Goal: Task Accomplishment & Management: Complete application form

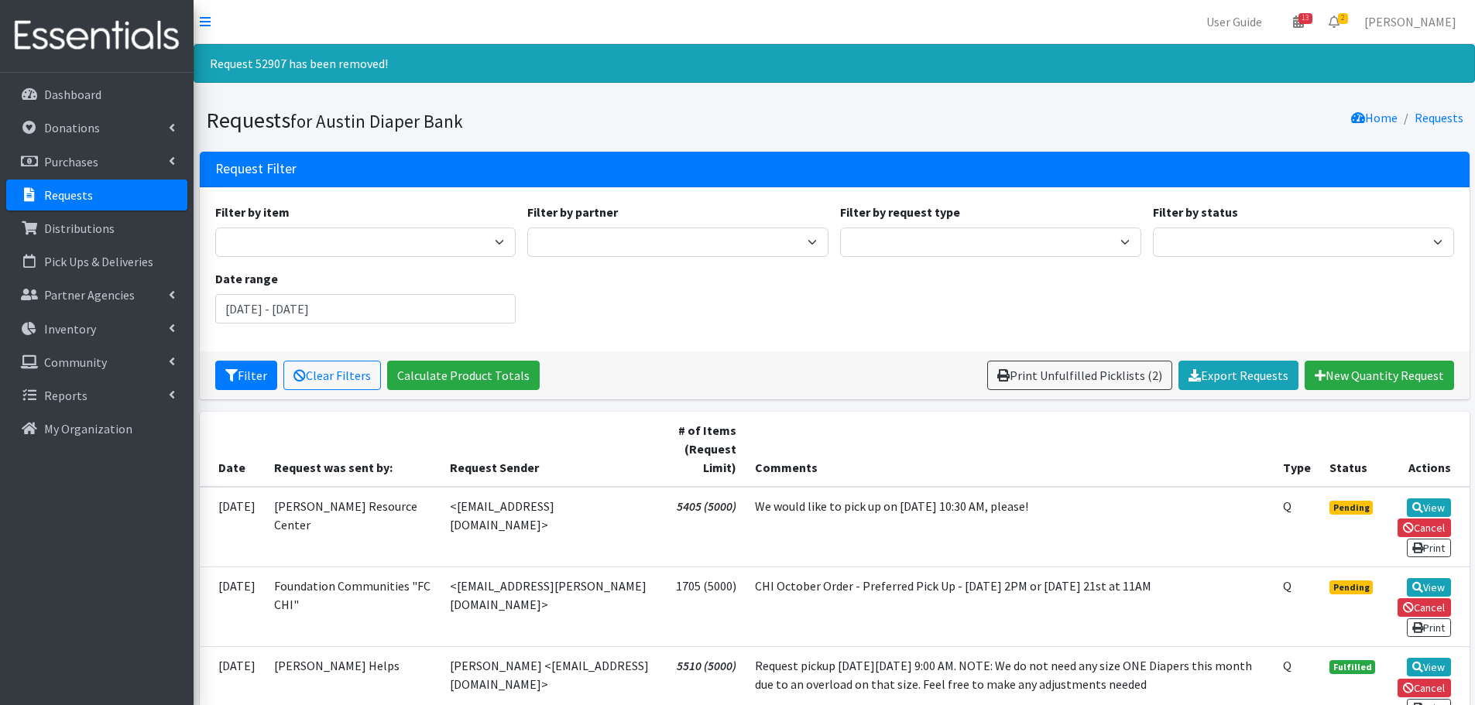
click at [70, 197] on p "Requests" at bounding box center [68, 194] width 49 height 15
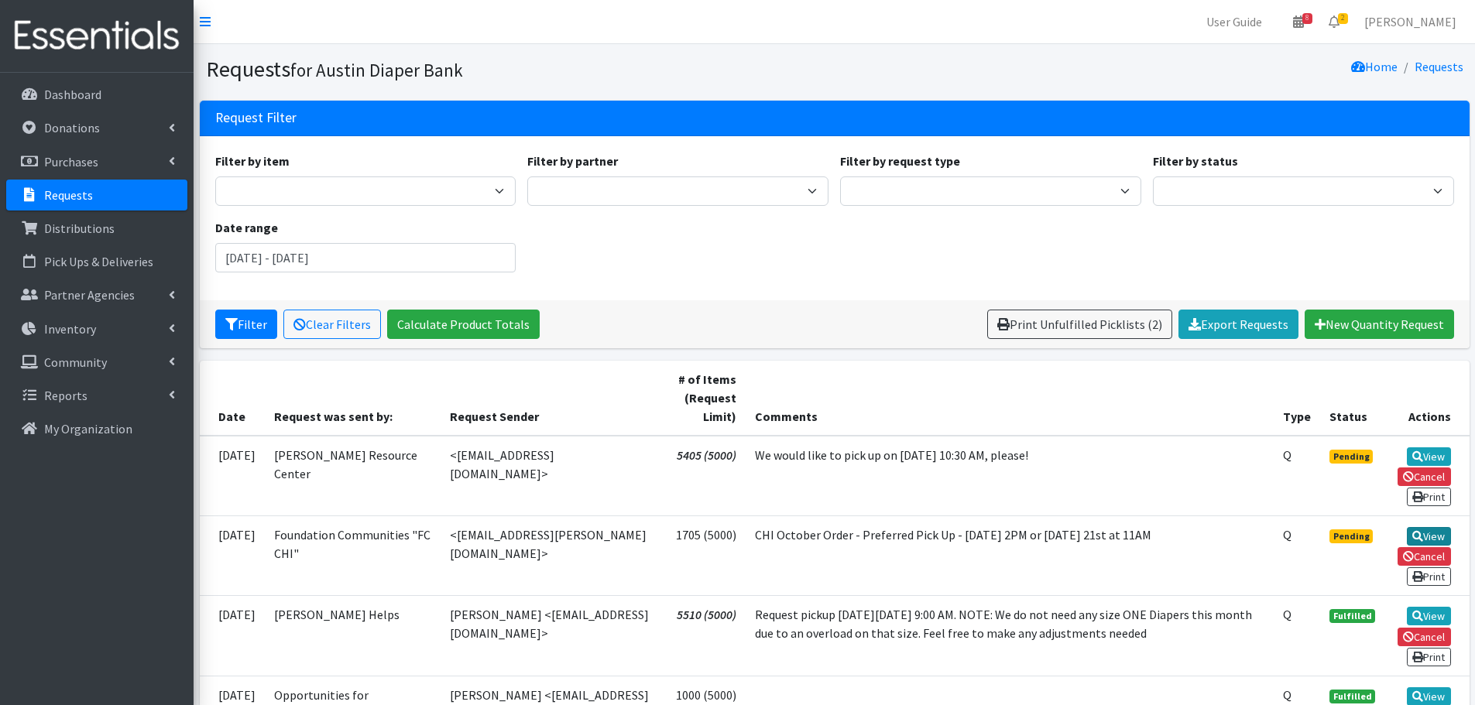
click at [1424, 533] on link "View" at bounding box center [1429, 536] width 44 height 19
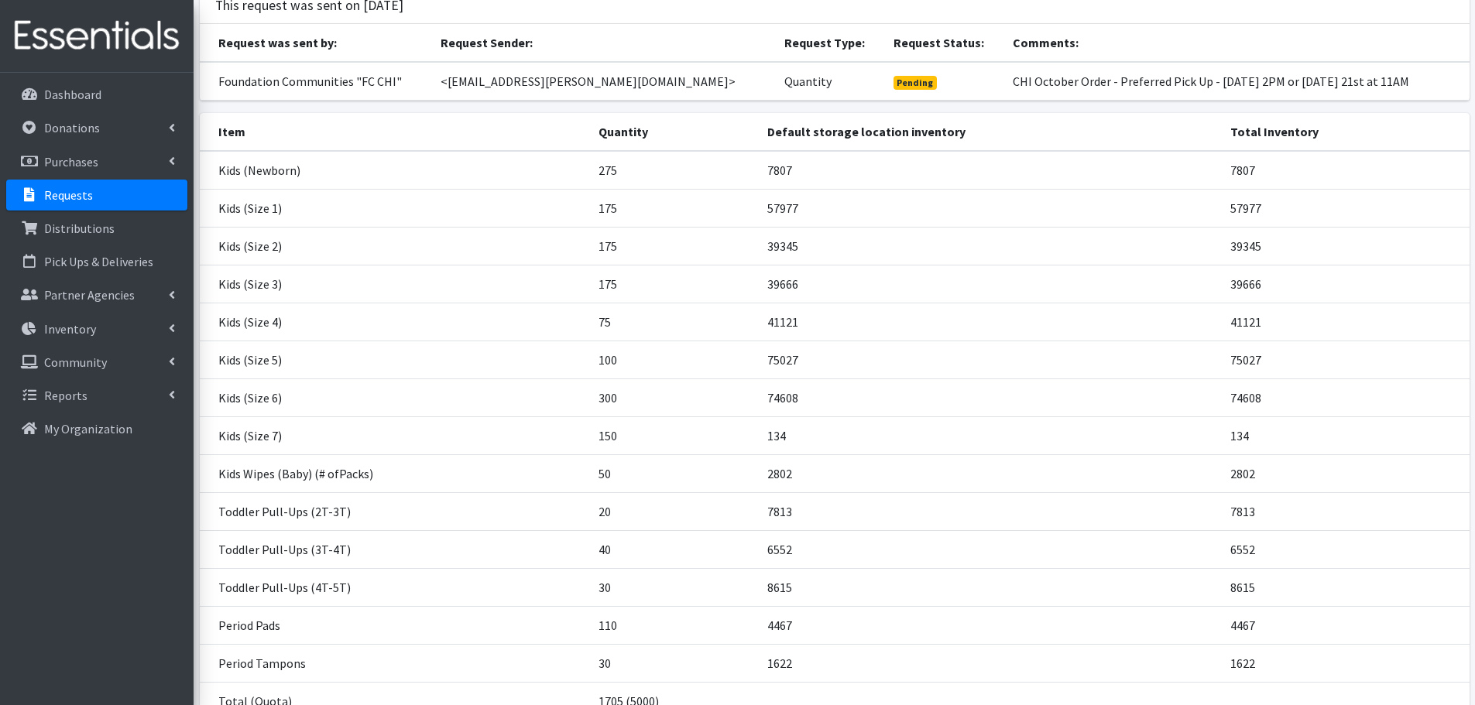
scroll to position [246, 0]
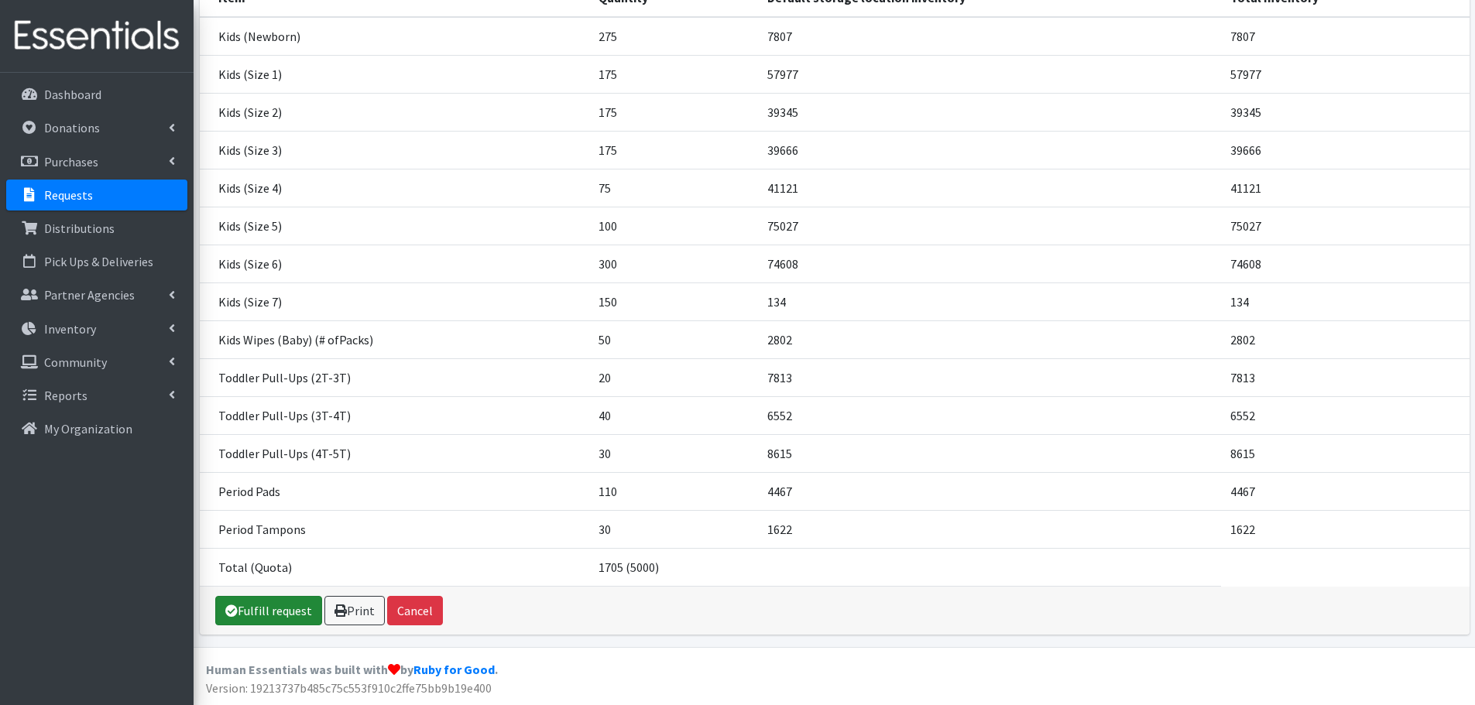
click at [283, 604] on link "Fulfill request" at bounding box center [268, 610] width 107 height 29
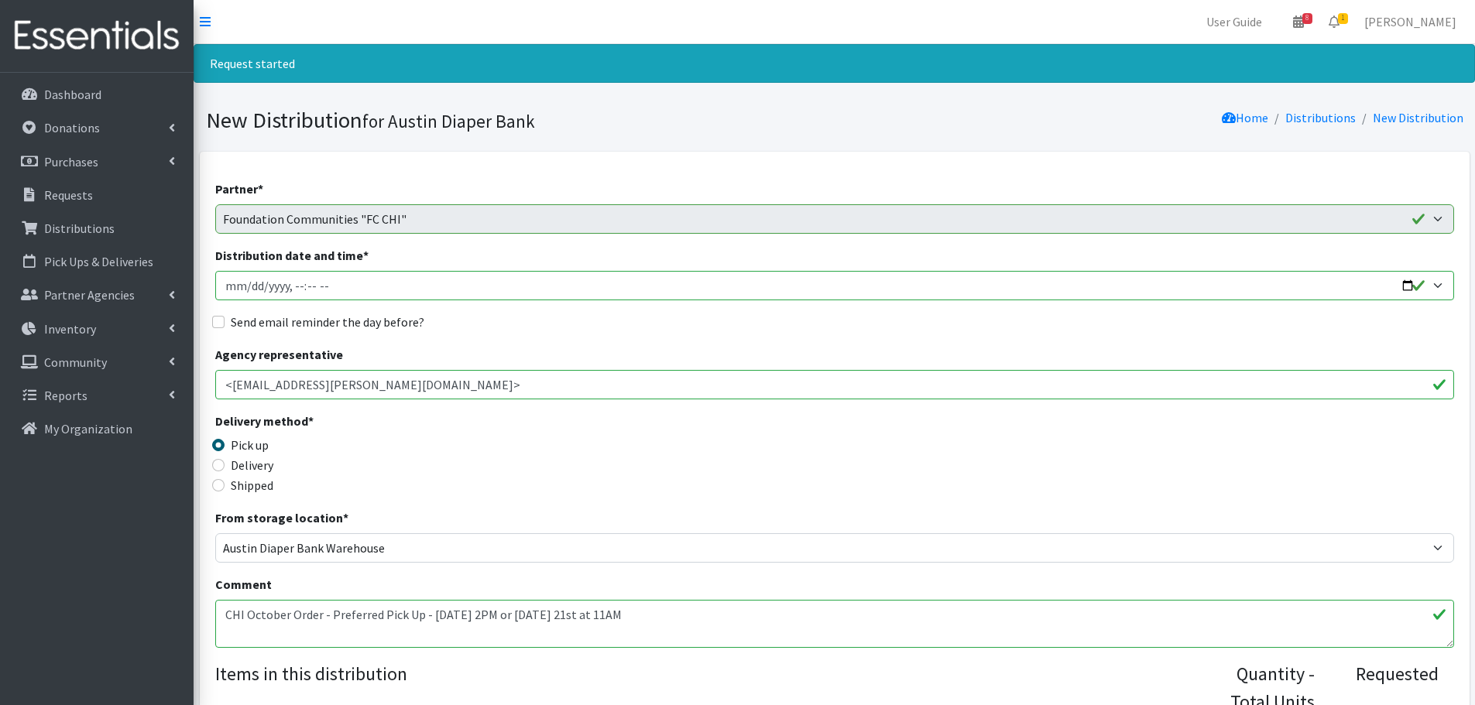
click at [248, 290] on input "Distribution date and time *" at bounding box center [834, 285] width 1239 height 29
click at [298, 286] on input "Distribution date and time *" at bounding box center [834, 285] width 1239 height 29
click at [292, 287] on input "Distribution date and time *" at bounding box center [834, 285] width 1239 height 29
type input "2025-10-09T14:00"
click at [217, 323] on input "Send email reminder the day before?" at bounding box center [218, 322] width 12 height 12
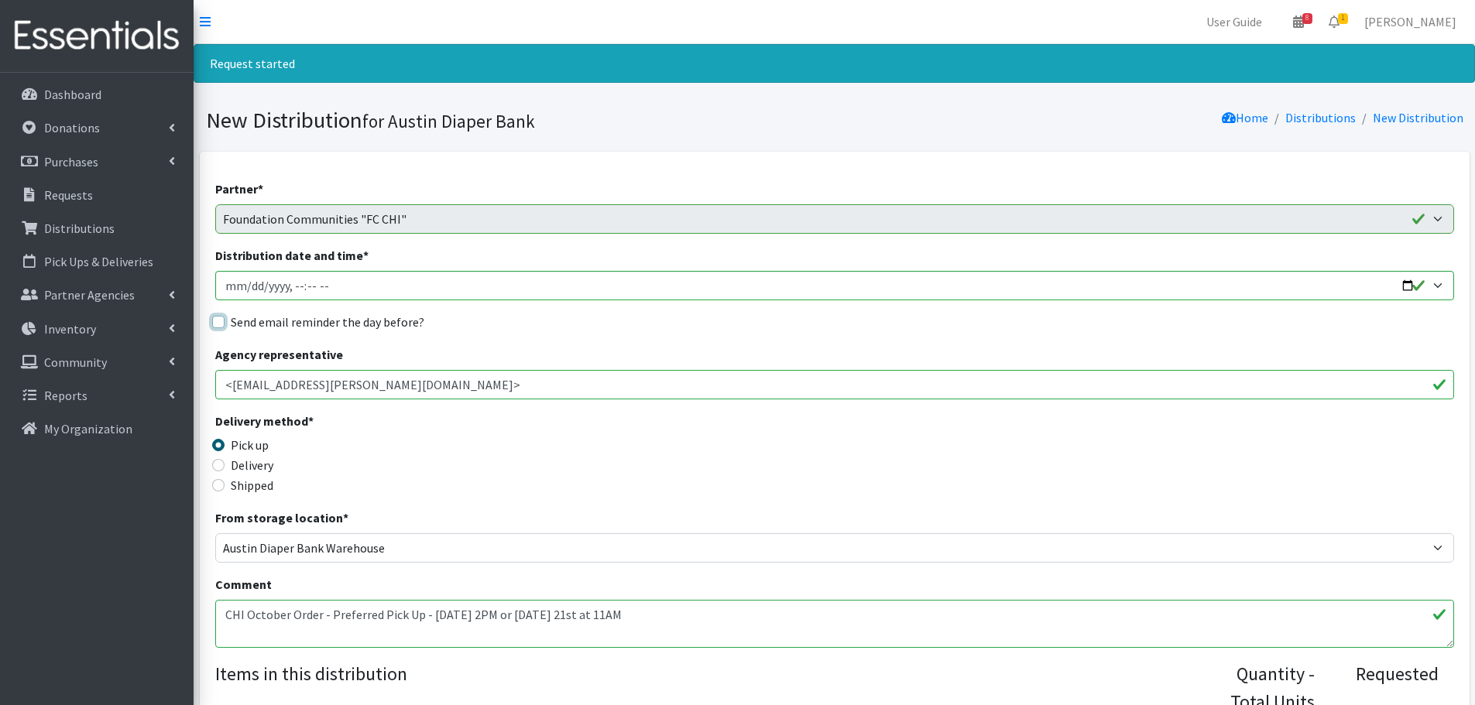
checkbox input "true"
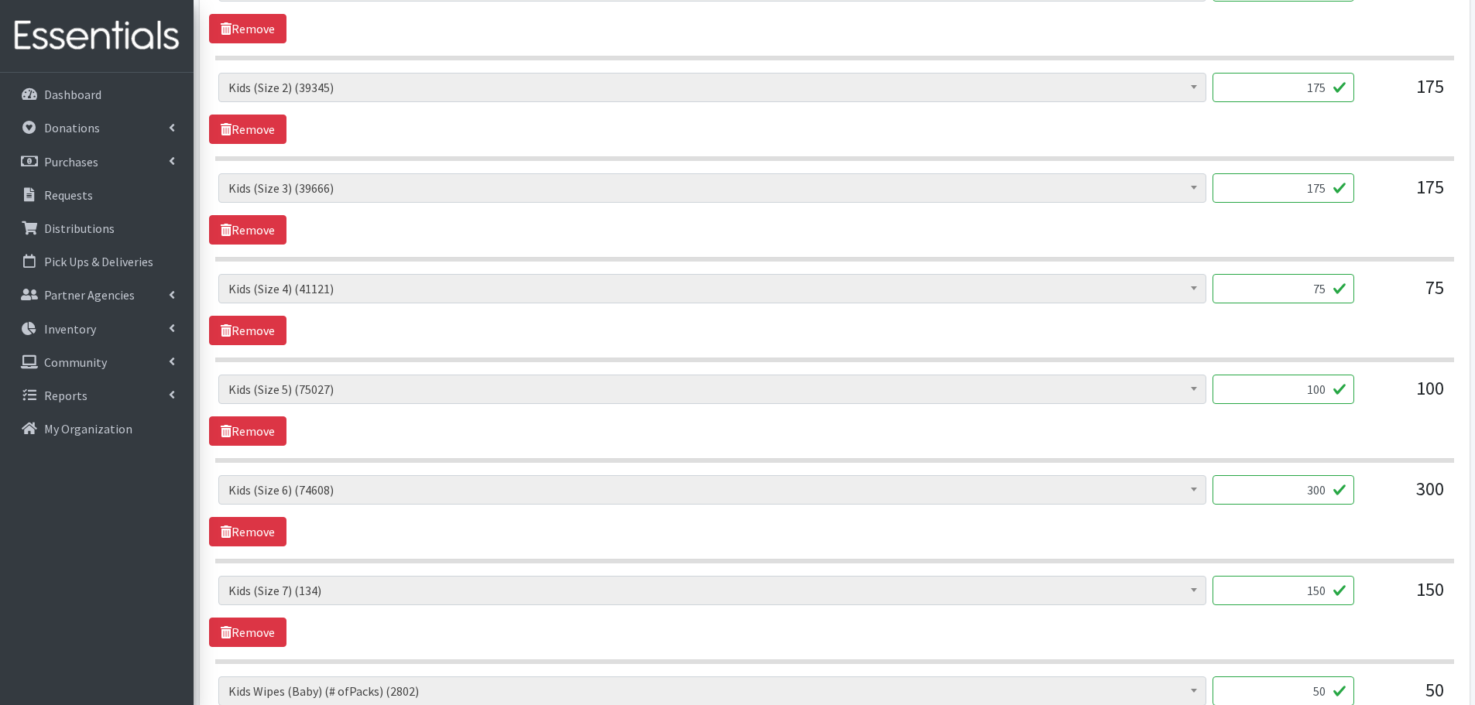
scroll to position [852, 0]
click at [265, 632] on link "Remove" at bounding box center [247, 631] width 77 height 29
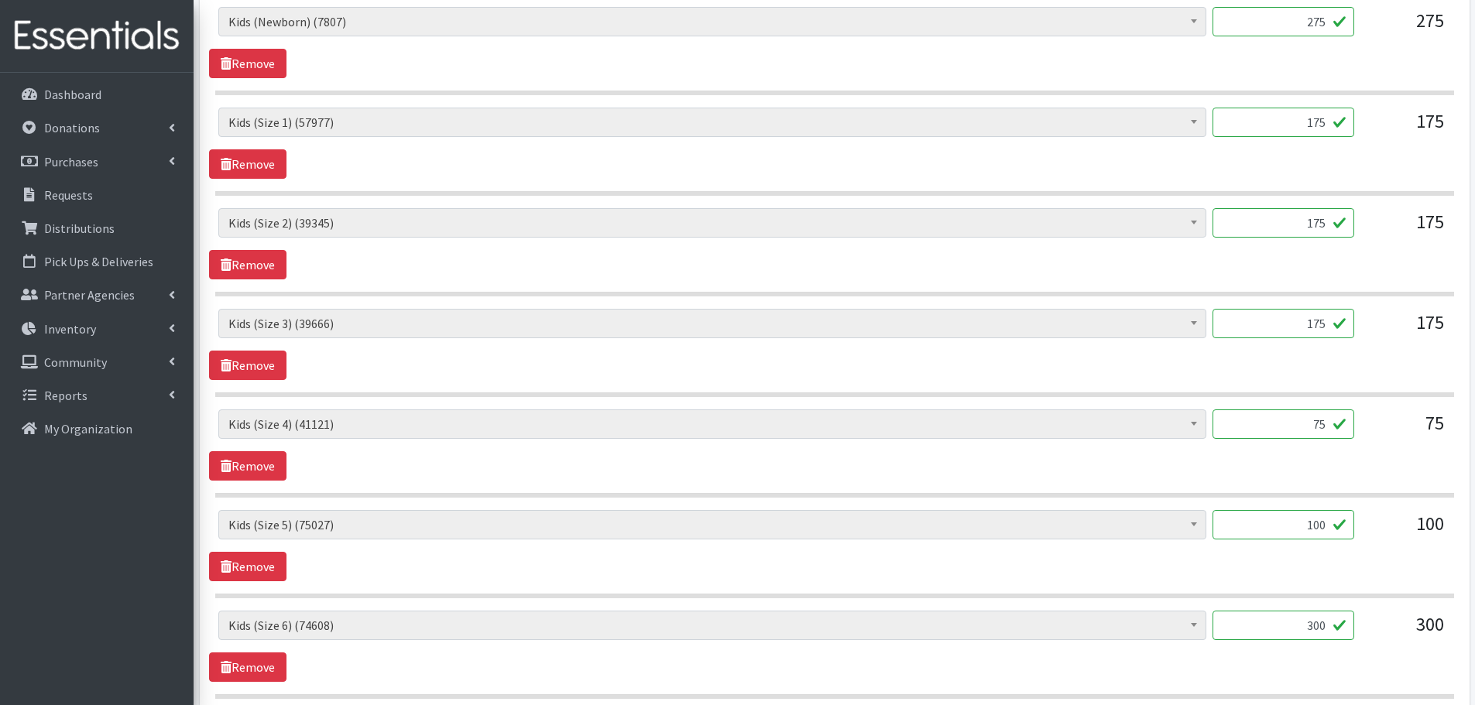
scroll to position [1084, 0]
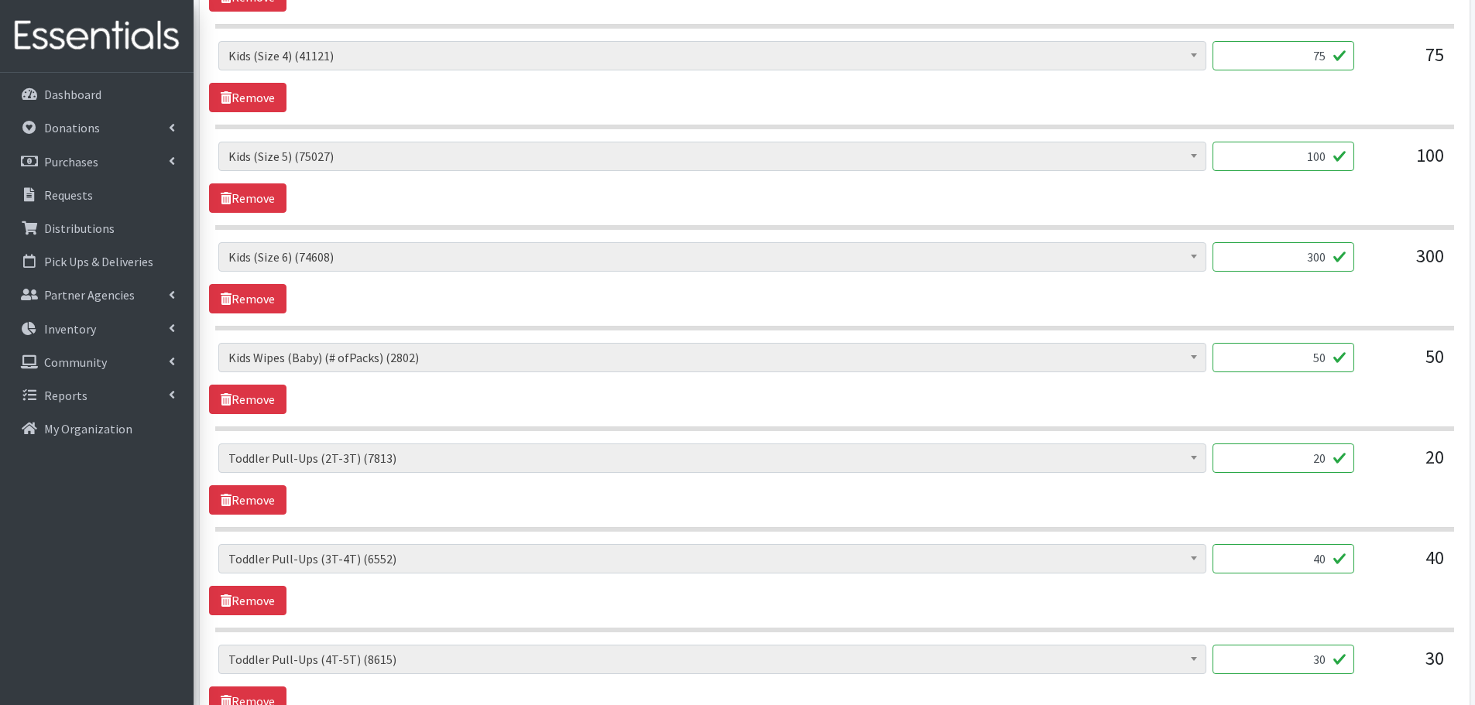
drag, startPoint x: 1309, startPoint y: 360, endPoint x: 1346, endPoint y: 363, distance: 37.3
click at [1346, 363] on input "50" at bounding box center [1284, 357] width 142 height 29
type input "26"
click at [1338, 392] on div "Baby Formula (447) Kids (Newborn) (7807) Kids (Preemie) (313) Kids (Size 1) (57…" at bounding box center [834, 378] width 1250 height 71
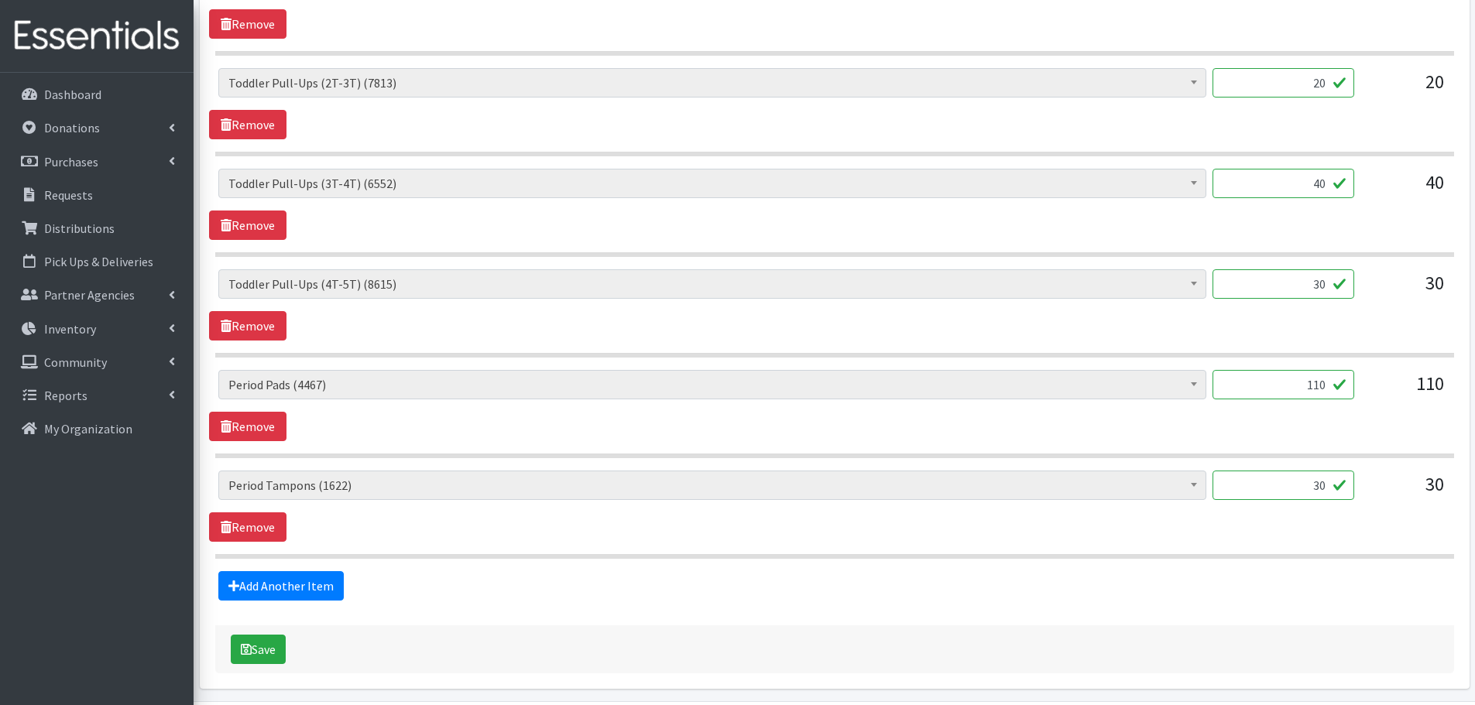
scroll to position [1514, 0]
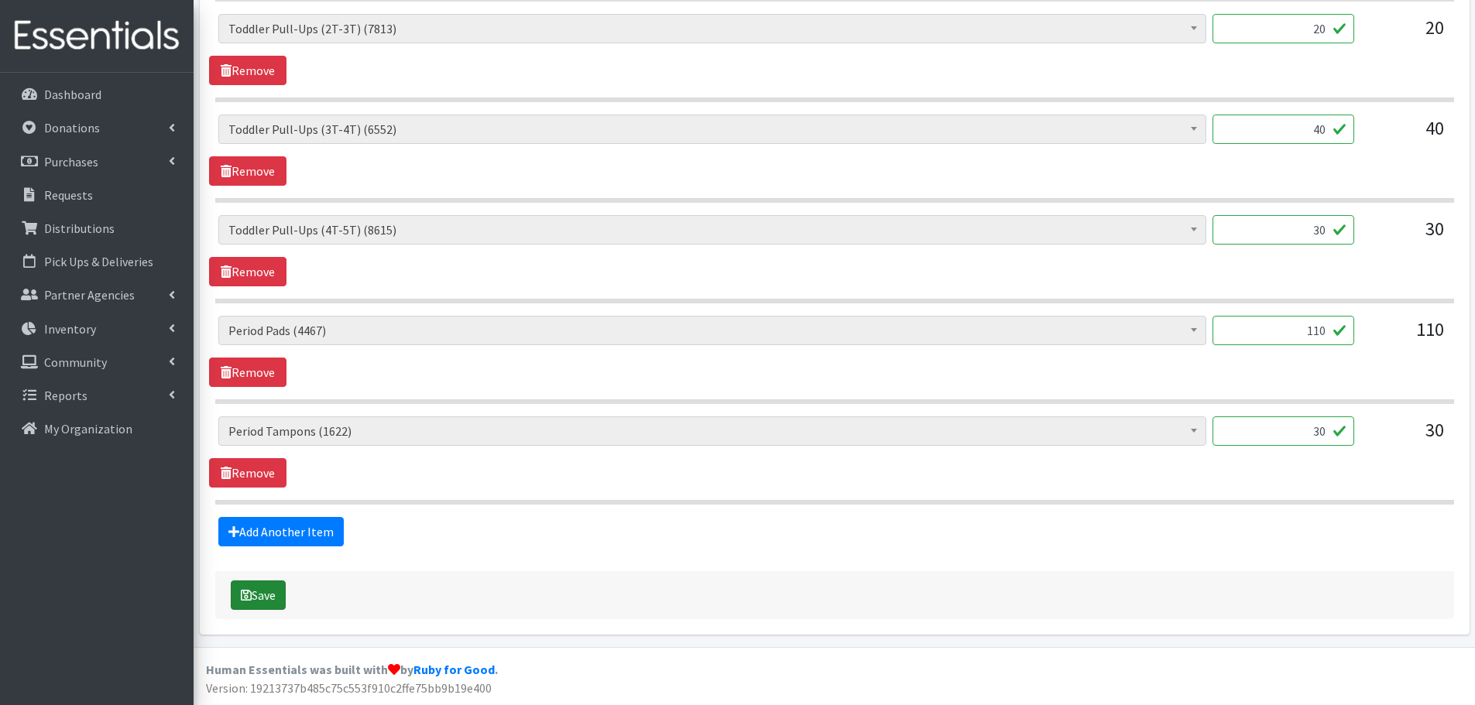
click at [256, 601] on button "Save" at bounding box center [258, 595] width 55 height 29
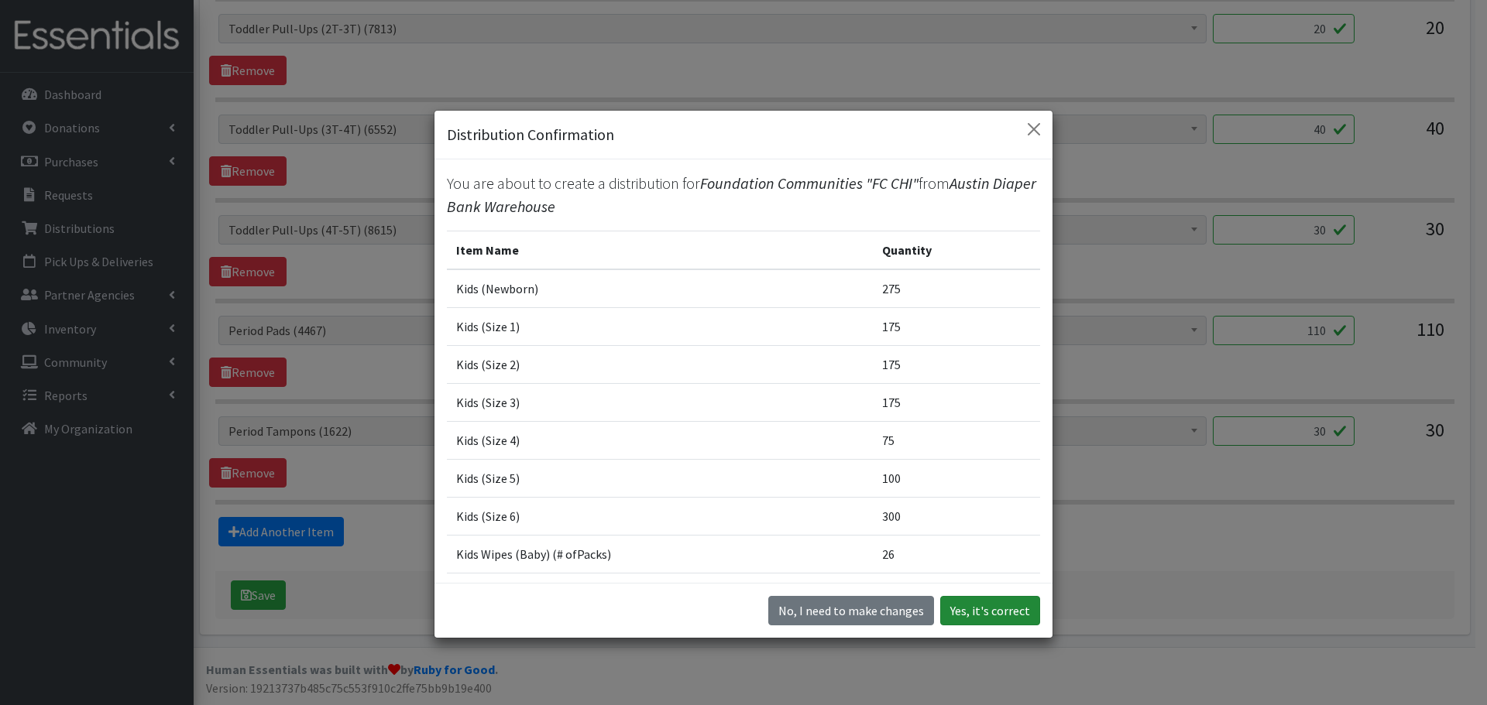
click at [970, 609] on button "Yes, it's correct" at bounding box center [990, 610] width 100 height 29
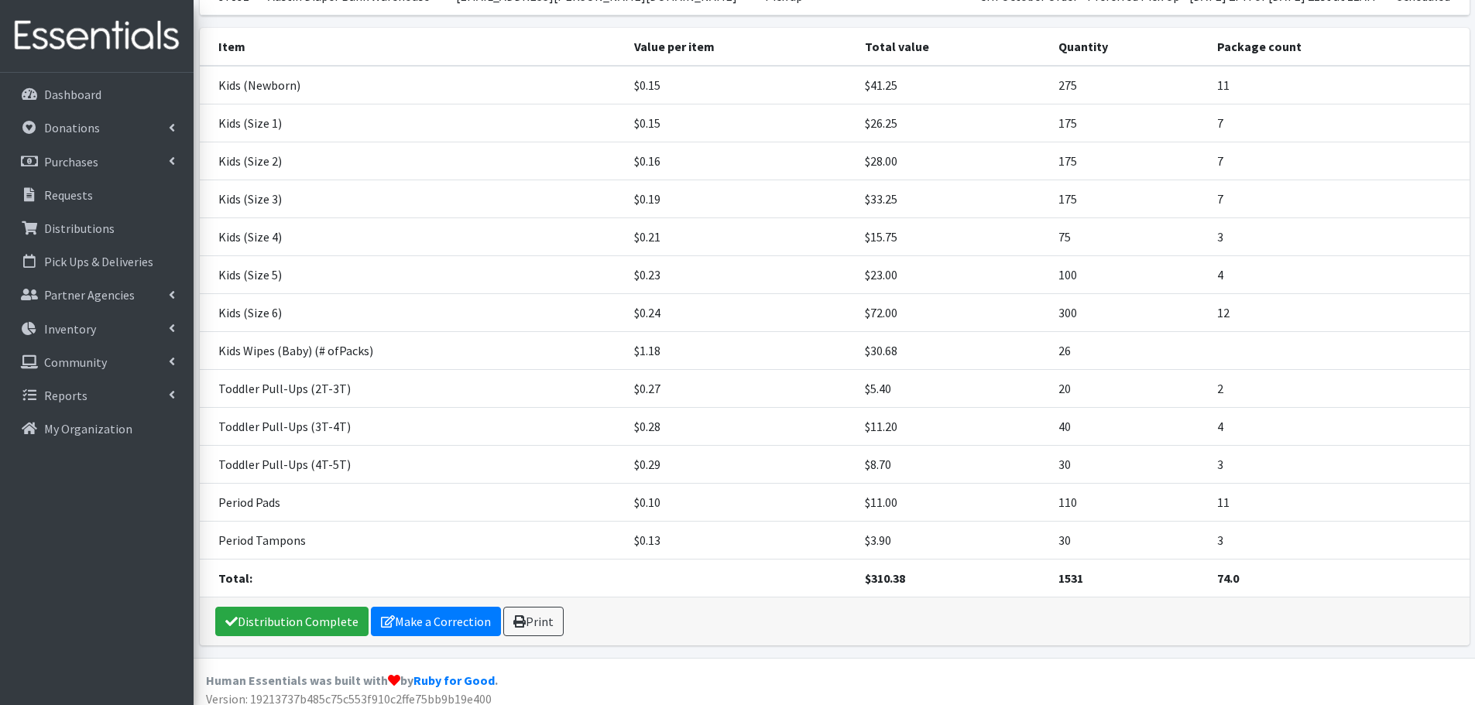
scroll to position [250, 0]
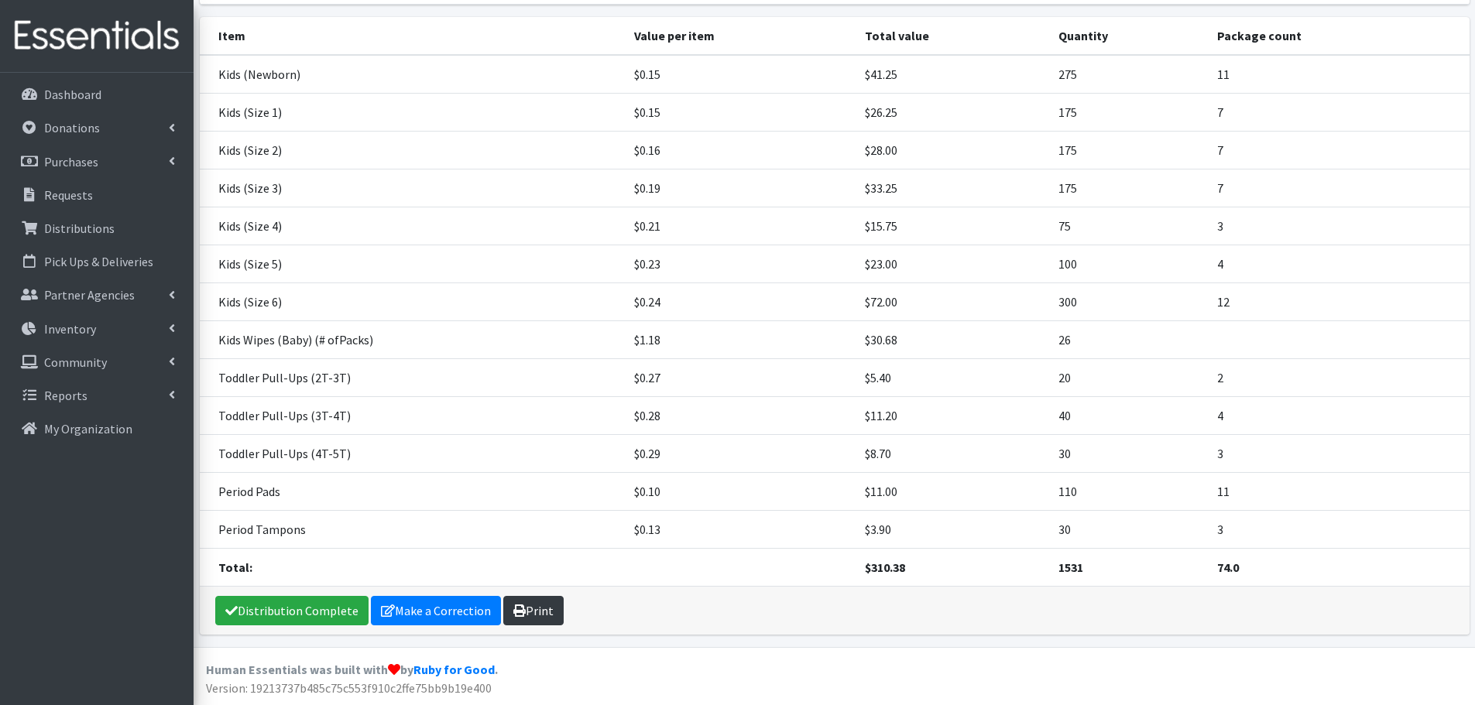
click at [537, 618] on link "Print" at bounding box center [533, 610] width 60 height 29
click at [81, 197] on p "Requests" at bounding box center [68, 194] width 49 height 15
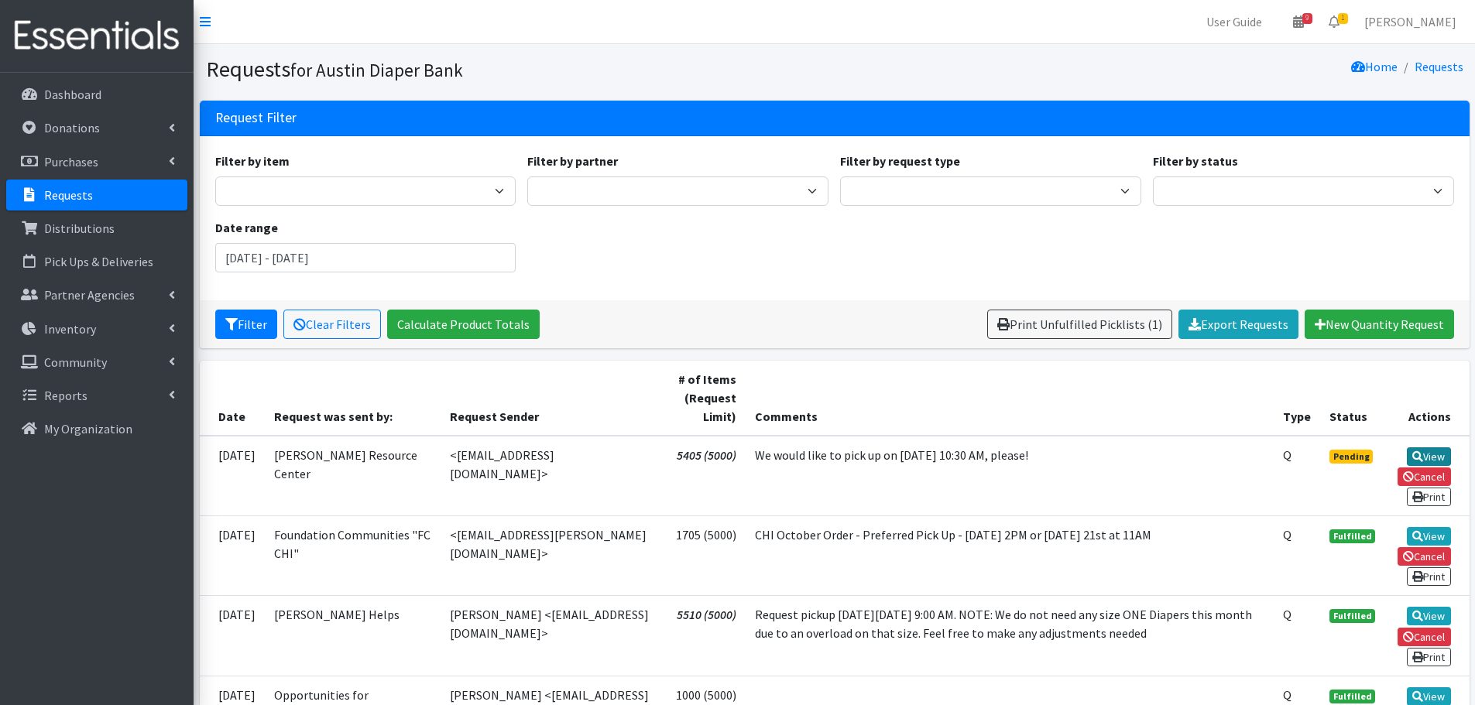
click at [1412, 452] on icon at bounding box center [1417, 456] width 11 height 11
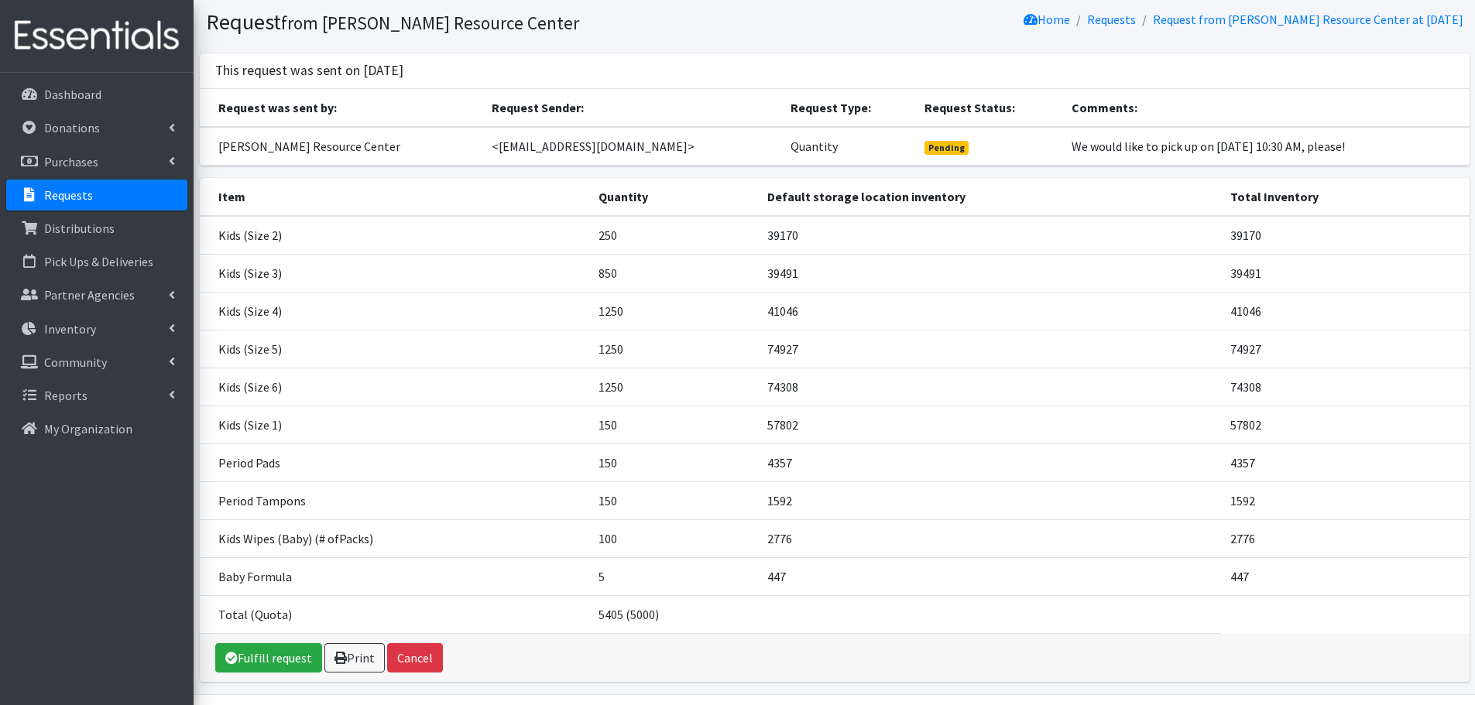
scroll to position [94, 0]
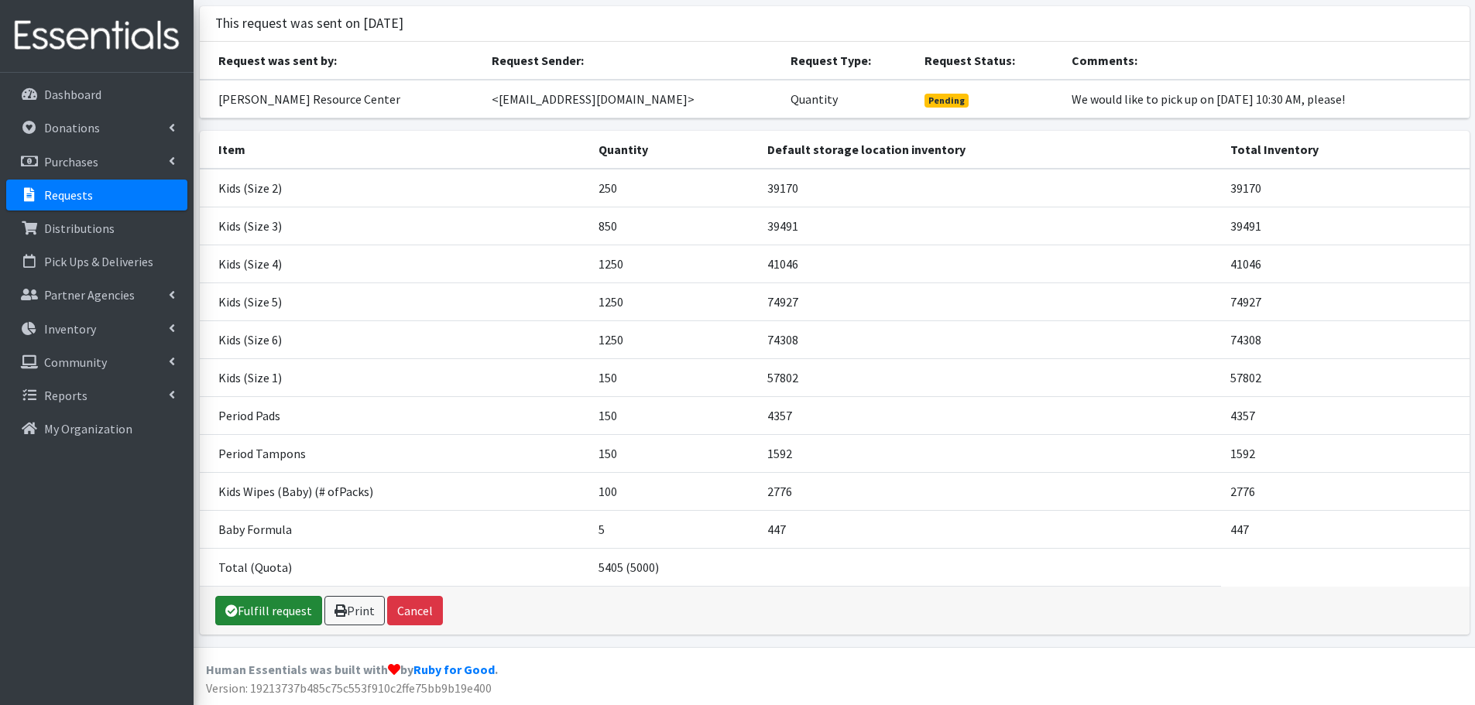
click at [276, 614] on link "Fulfill request" at bounding box center [268, 610] width 107 height 29
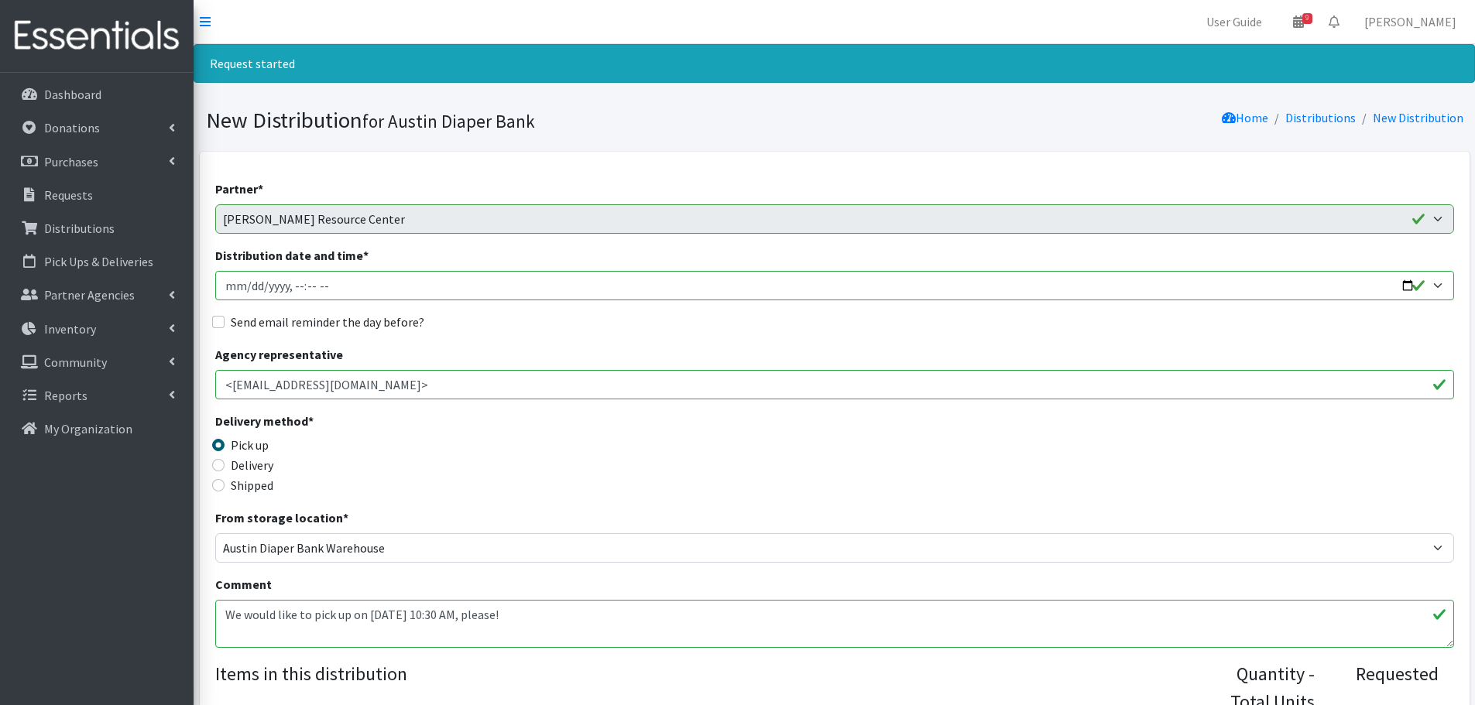
click at [251, 289] on input "Distribution date and time *" at bounding box center [834, 285] width 1239 height 29
click at [293, 284] on input "Distribution date and time *" at bounding box center [834, 285] width 1239 height 29
type input "[DATE]T10:30"
click at [222, 319] on input "Send email reminder the day before?" at bounding box center [218, 322] width 12 height 12
checkbox input "true"
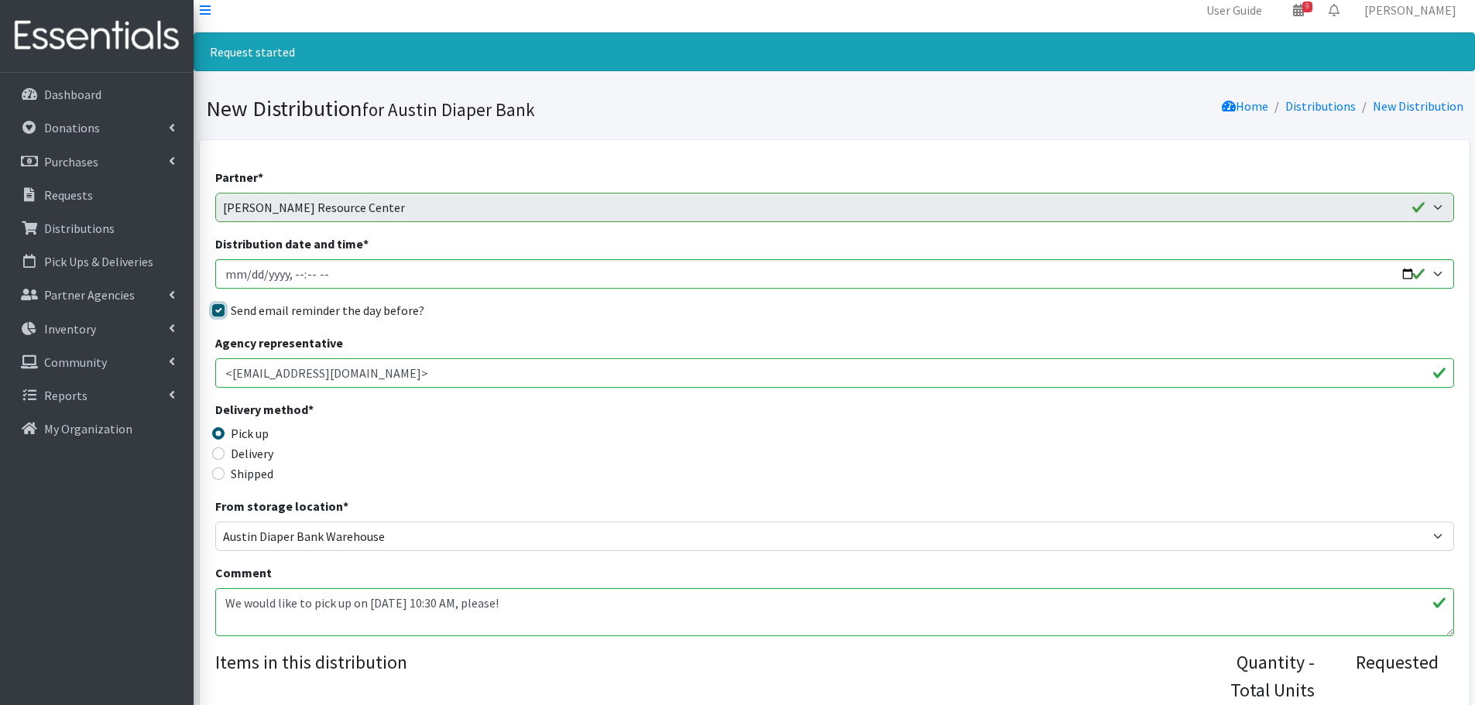
scroll to position [387, 0]
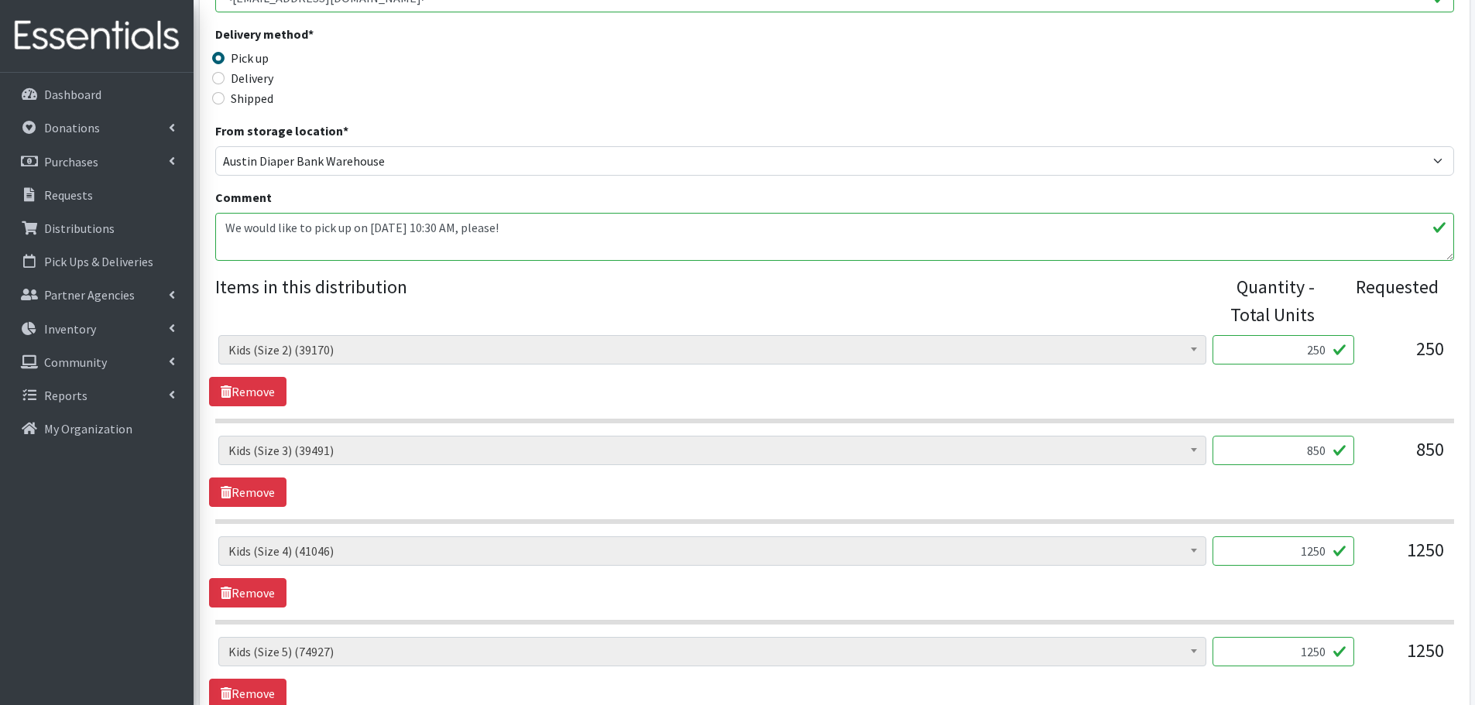
drag, startPoint x: 1279, startPoint y: 548, endPoint x: 1440, endPoint y: 560, distance: 161.5
click at [1440, 560] on div "Baby Formula (447) Kids (Newborn) (7532) Kids (Preemie) (313) Kids (Size 1) (57…" at bounding box center [834, 558] width 1232 height 42
type input "1000"
drag, startPoint x: 1273, startPoint y: 644, endPoint x: 1405, endPoint y: 649, distance: 132.5
click at [1405, 649] on div "Baby Formula (447) Kids (Newborn) (7532) Kids (Preemie) (313) Kids (Size 1) (57…" at bounding box center [834, 658] width 1232 height 42
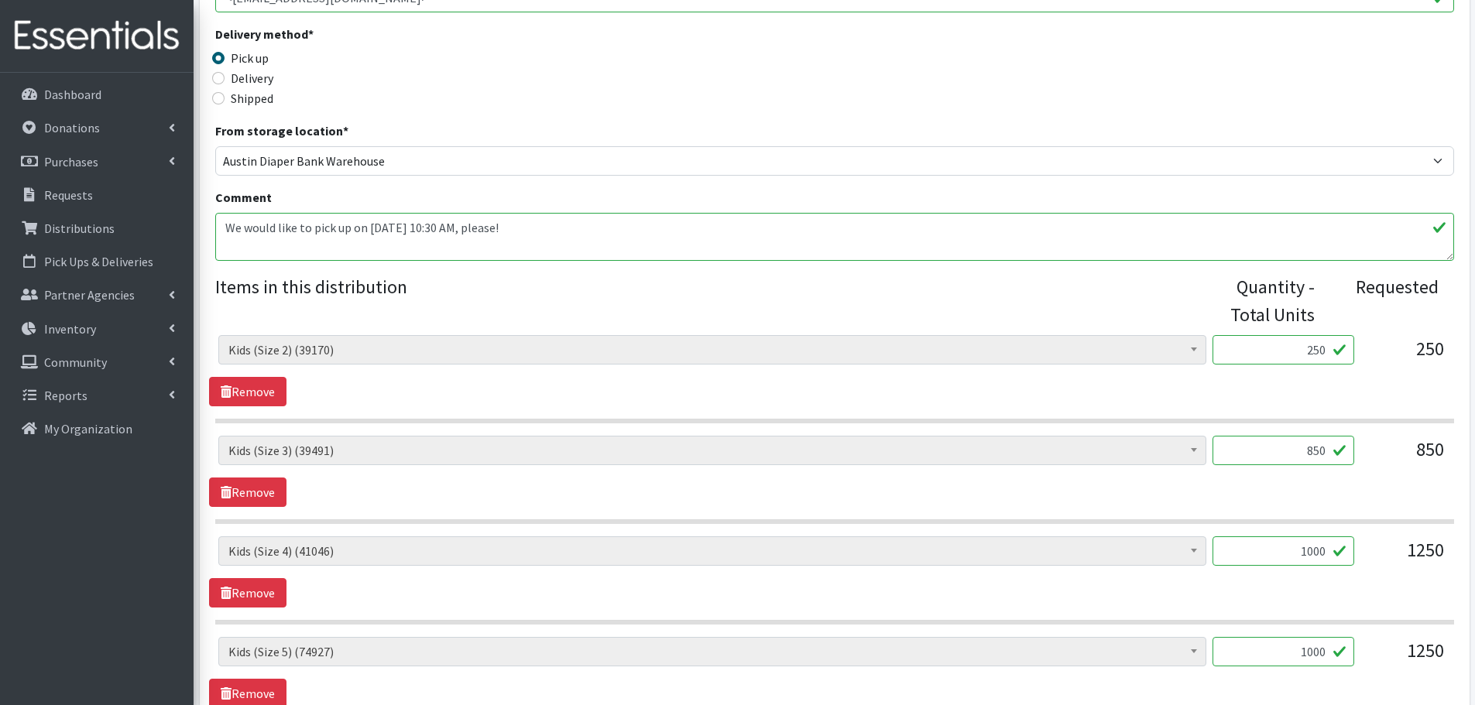
type input "1000"
click at [1357, 663] on div "Baby Formula (447) Kids (Newborn) (7532) Kids (Preemie) (313) Kids (Size 1) (57…" at bounding box center [834, 658] width 1232 height 42
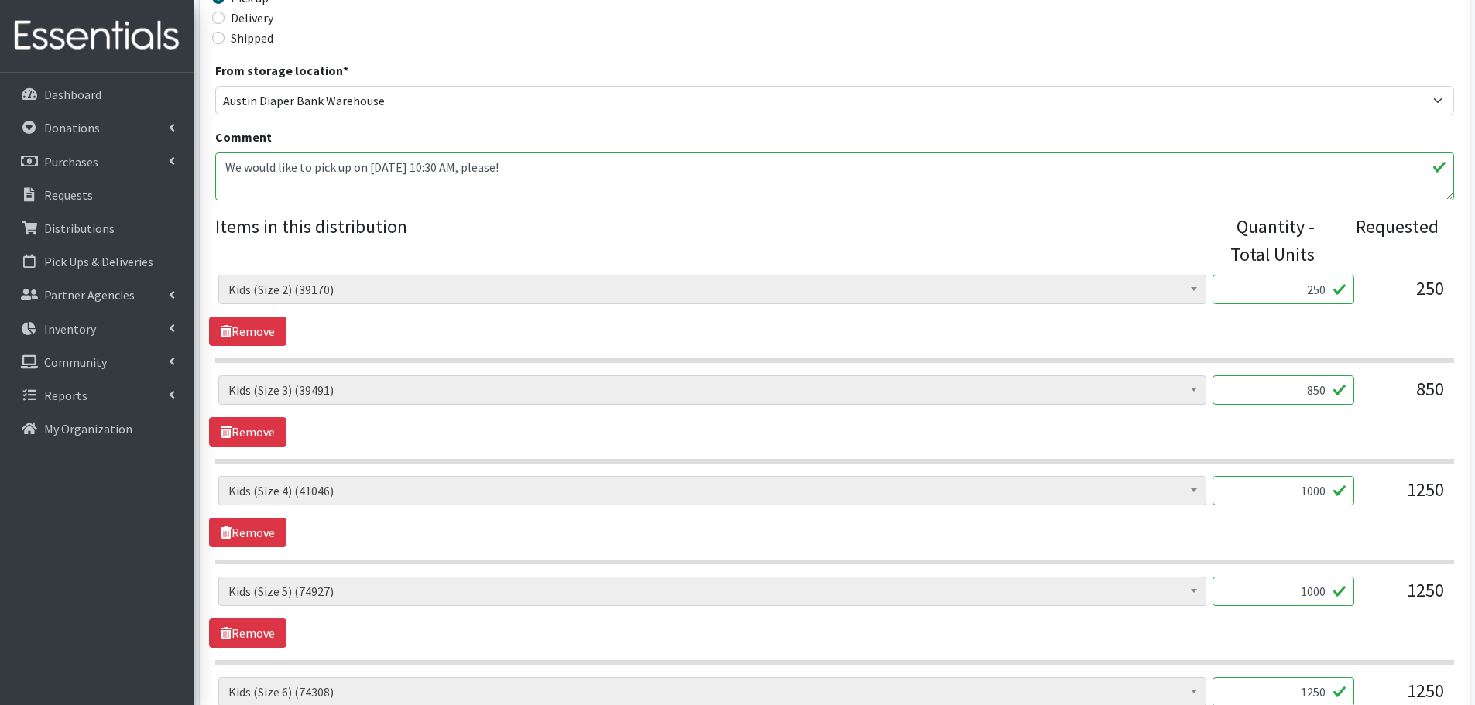
scroll to position [542, 0]
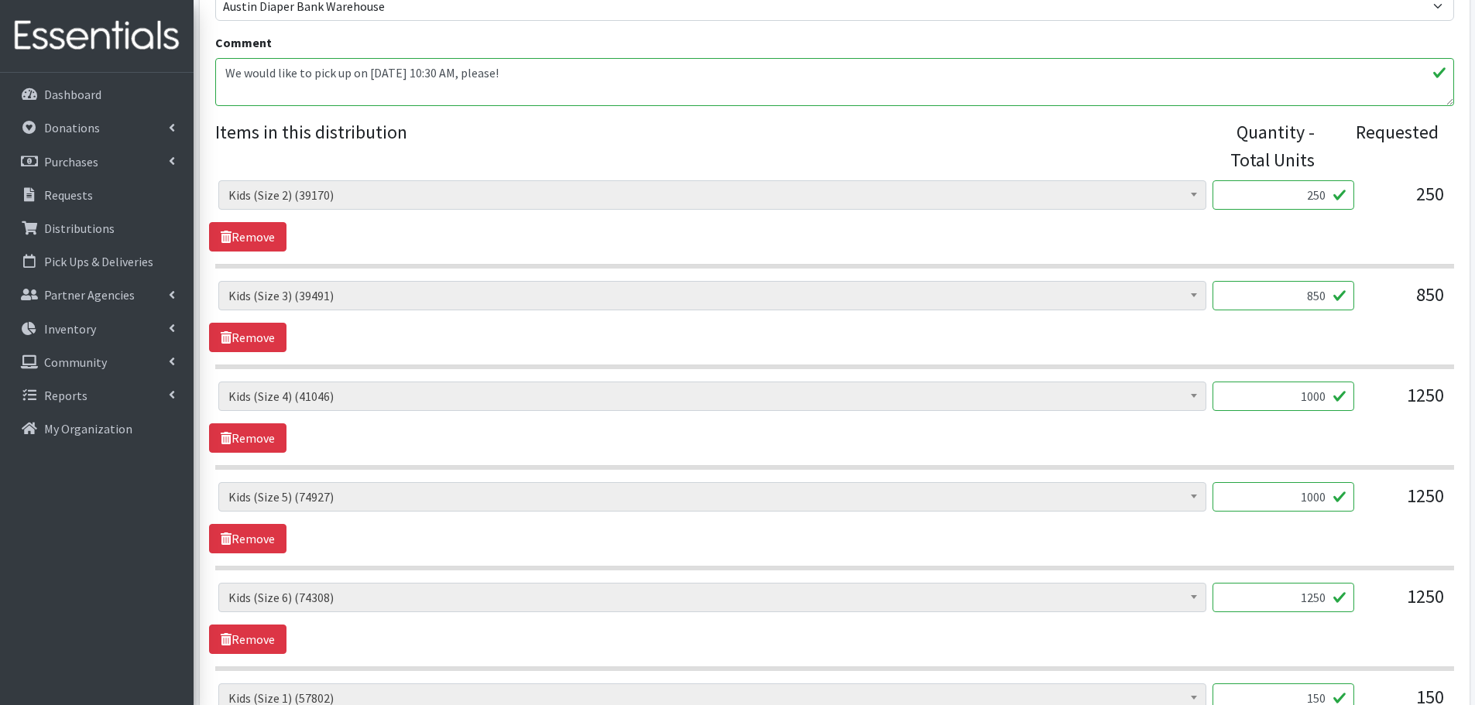
drag, startPoint x: 1288, startPoint y: 607, endPoint x: 1376, endPoint y: 592, distance: 88.9
click at [1376, 592] on div "Baby Formula (447) Kids (Newborn) (7532) Kids (Preemie) (313) Kids (Size 1) (57…" at bounding box center [834, 604] width 1232 height 42
type input "1000"
click at [1302, 627] on div "Baby Formula (447) Kids (Newborn) (7532) Kids (Preemie) (313) Kids (Size 1) (57…" at bounding box center [834, 618] width 1250 height 71
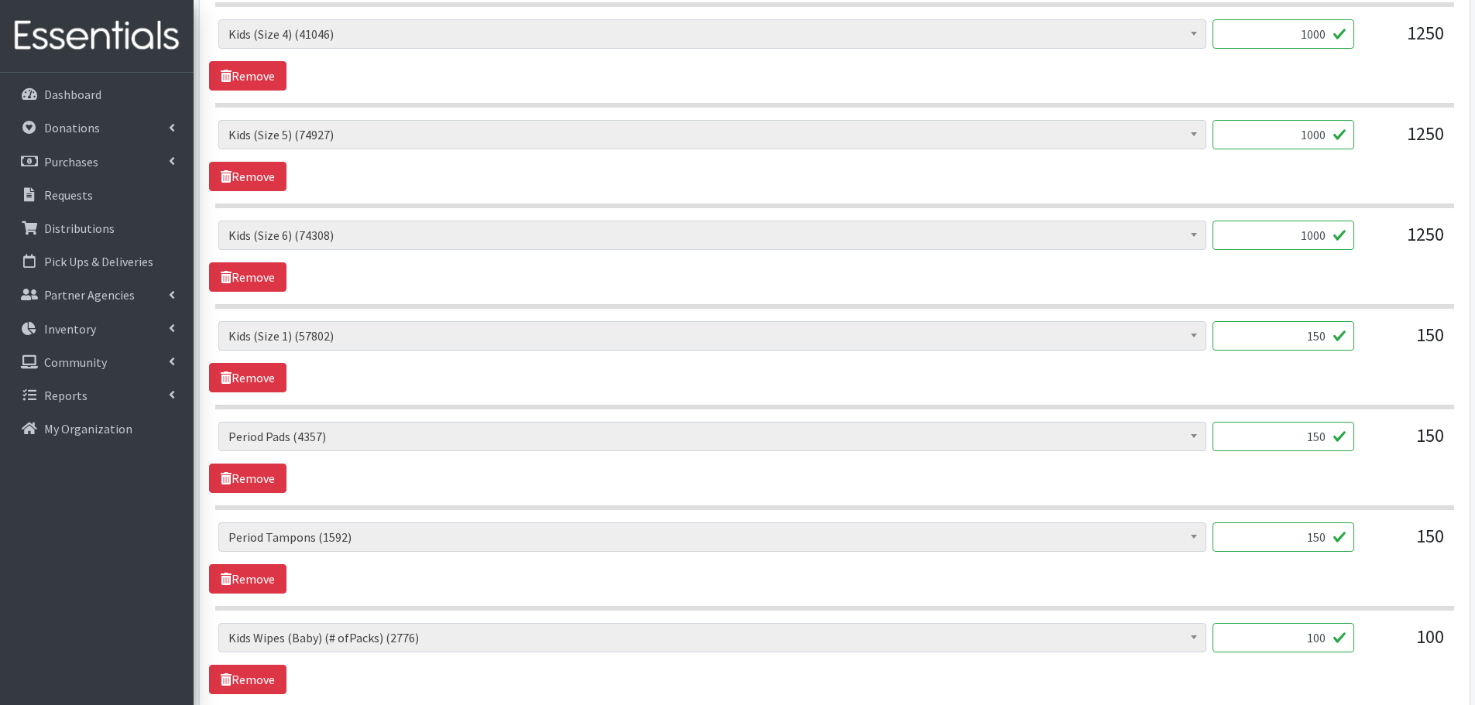
scroll to position [929, 0]
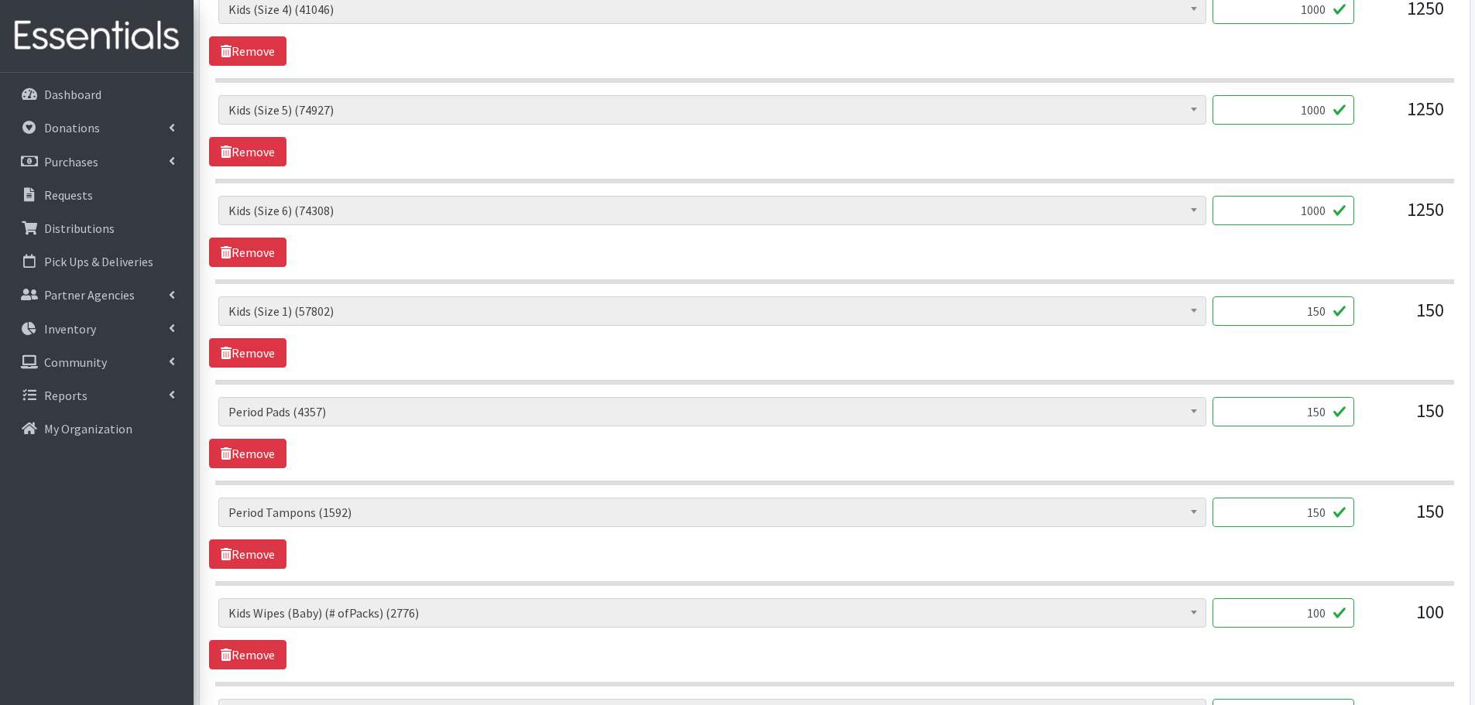
drag, startPoint x: 1287, startPoint y: 611, endPoint x: 1411, endPoint y: 595, distance: 124.9
click at [1411, 595] on div "Baby Formula (447) Kids (Newborn) (7532) Kids (Preemie) (313) Kids (Size 1) (57…" at bounding box center [834, 290] width 1239 height 994
type input "85"
click at [1262, 655] on div "Baby Formula (447) Kids (Newborn) (7532) Kids (Preemie) (313) Kids (Size 1) (57…" at bounding box center [834, 634] width 1250 height 71
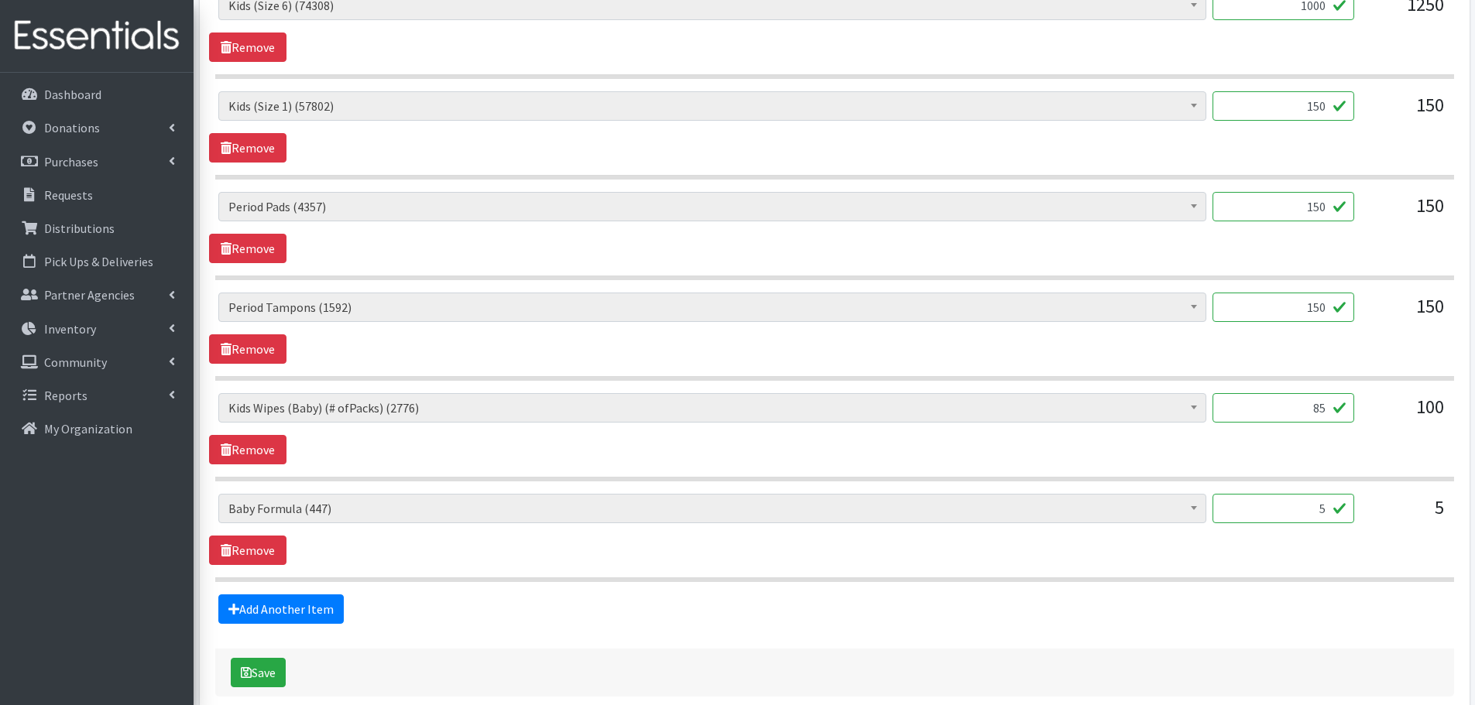
scroll to position [1212, 0]
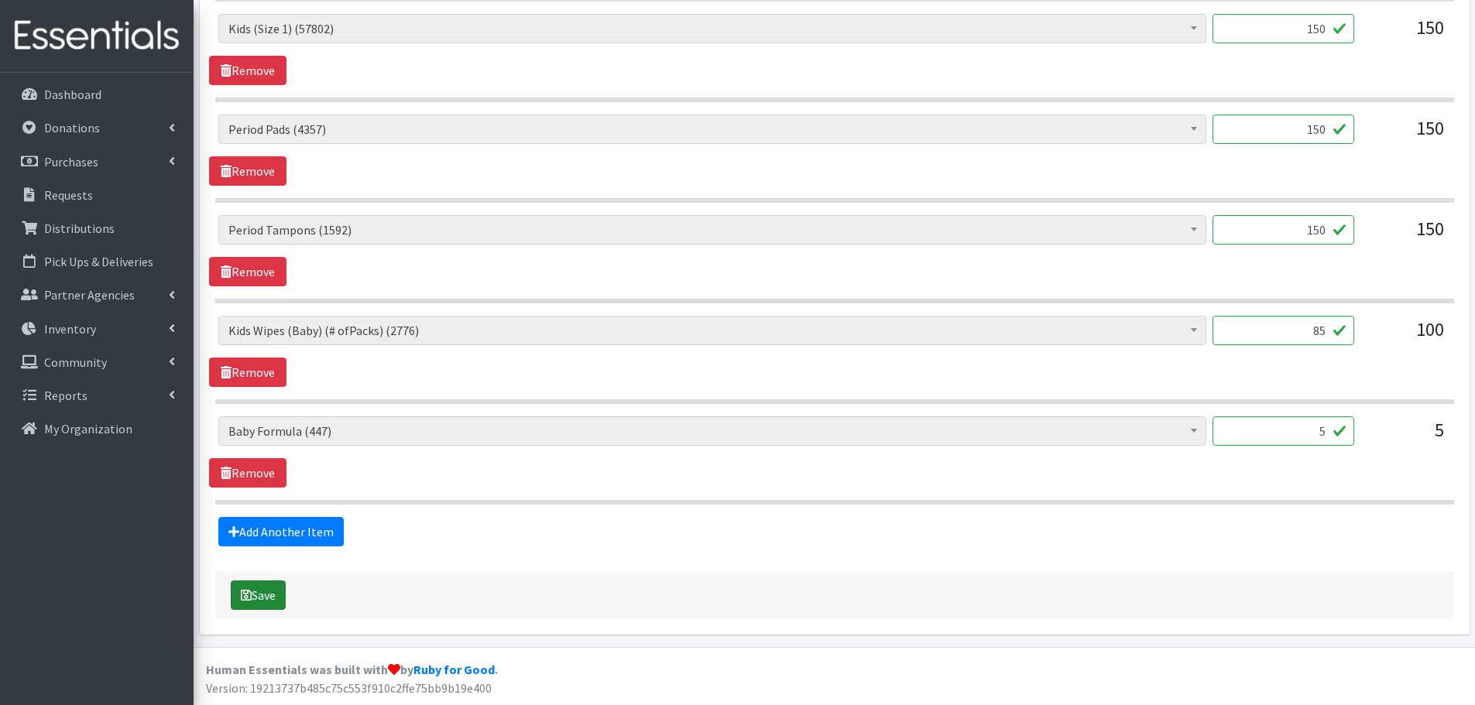
click at [259, 588] on button "Save" at bounding box center [258, 595] width 55 height 29
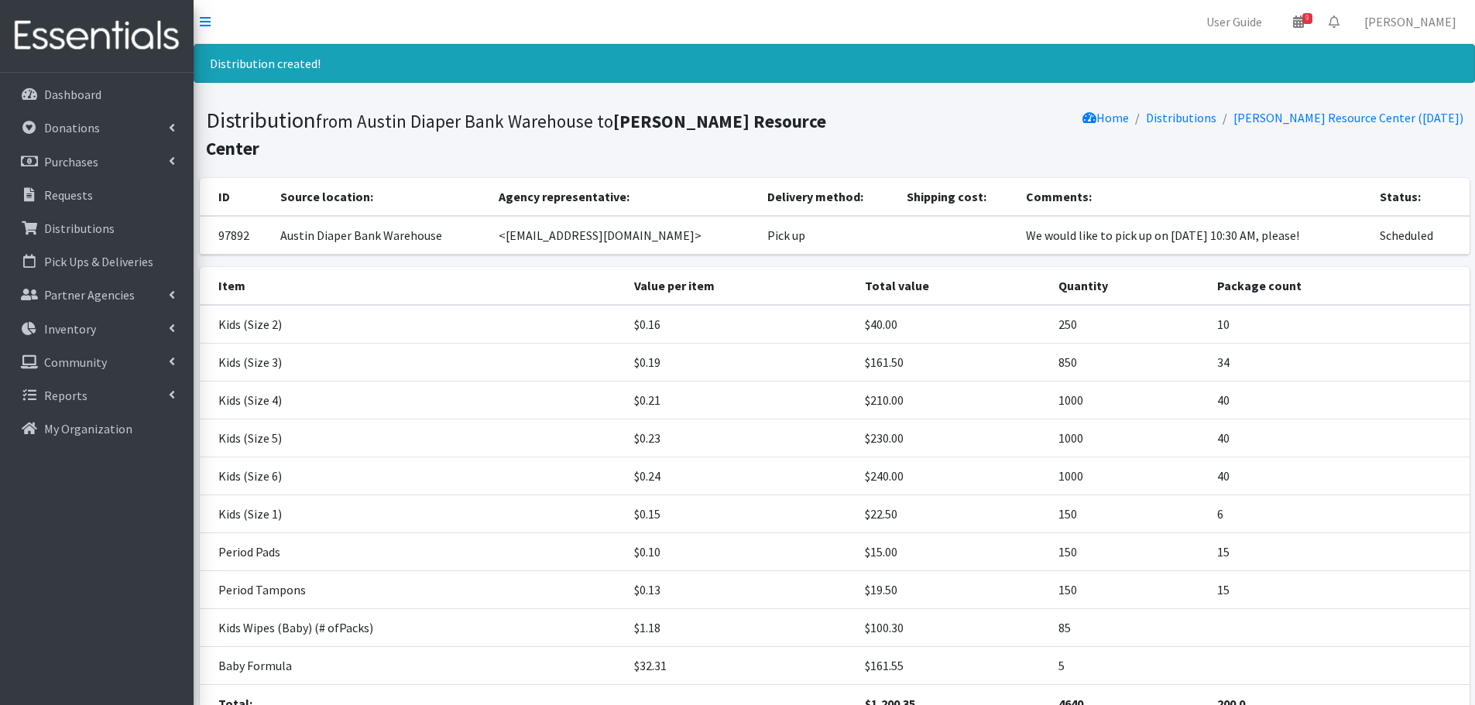
scroll to position [110, 0]
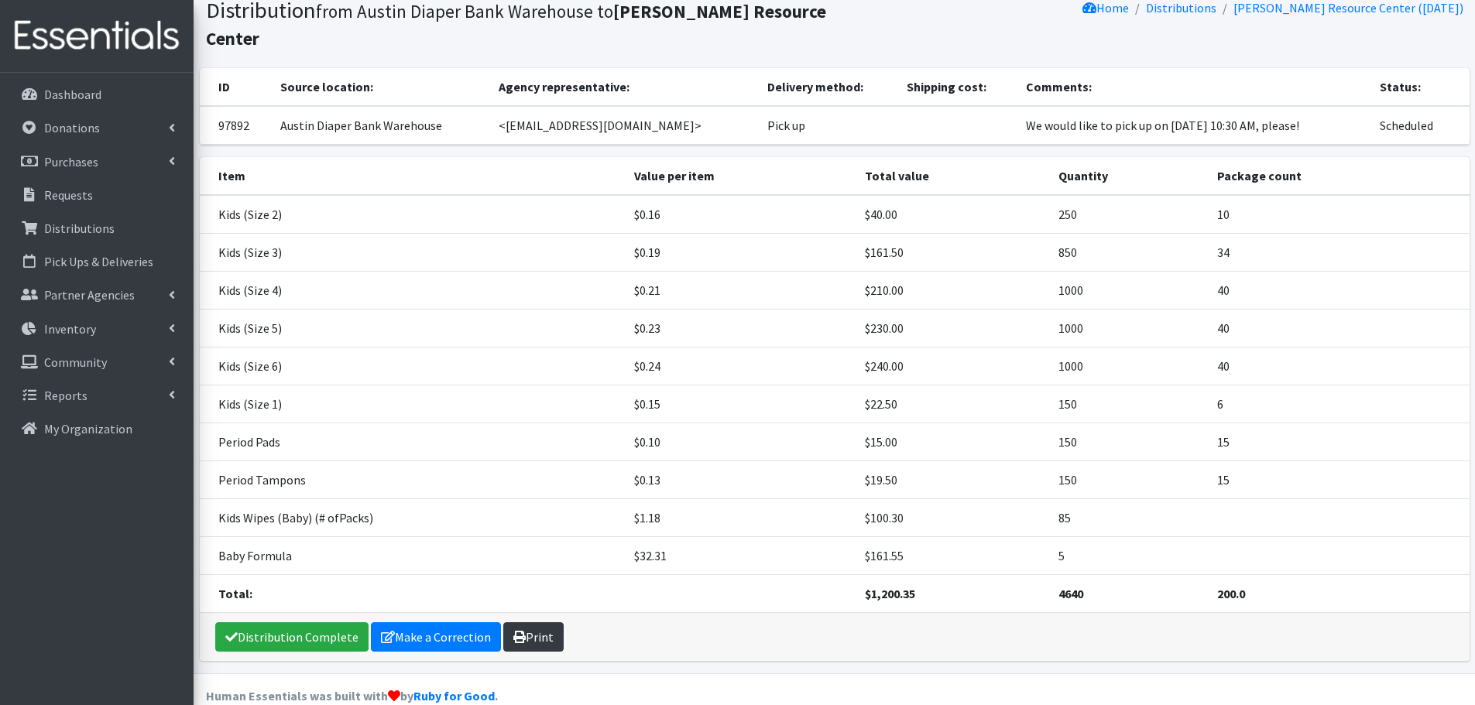
click at [540, 623] on link "Print" at bounding box center [533, 637] width 60 height 29
click at [68, 199] on p "Requests" at bounding box center [68, 194] width 49 height 15
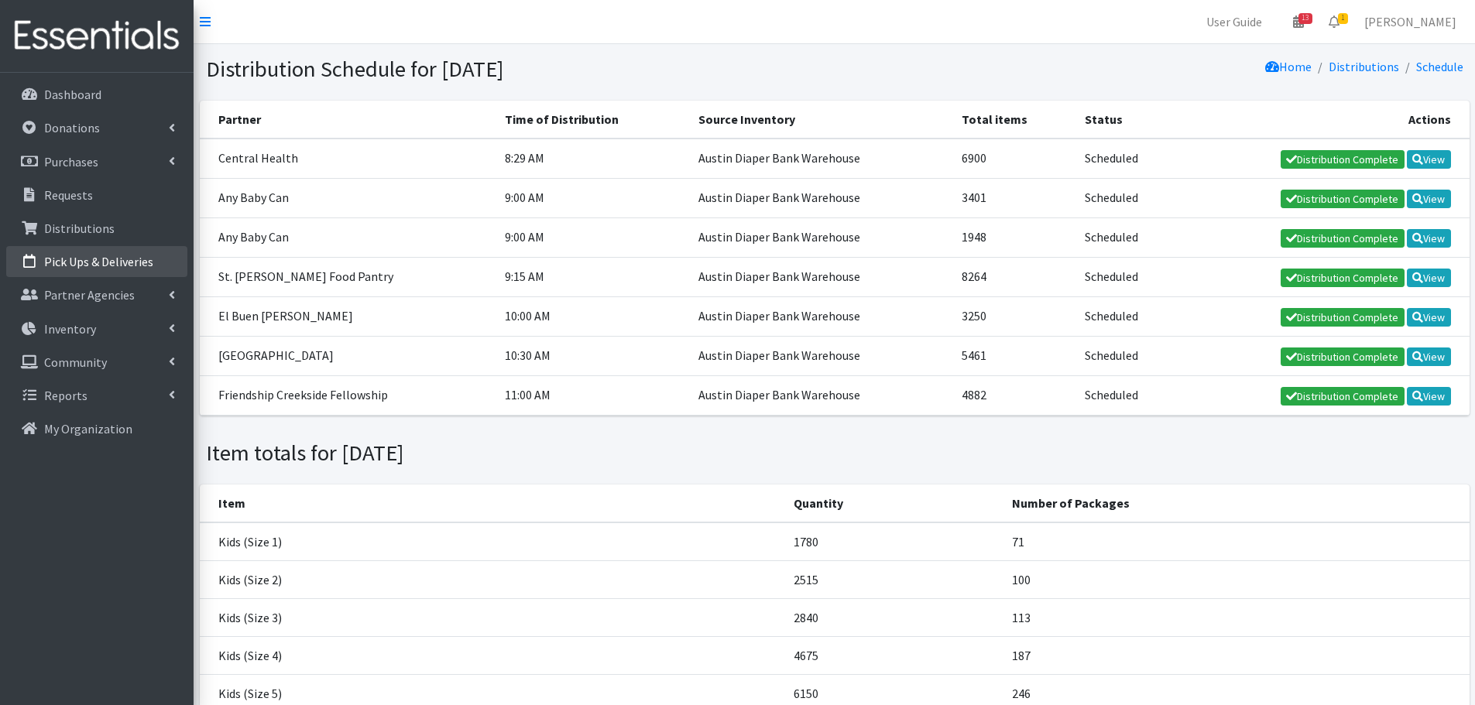
click at [112, 262] on p "Pick Ups & Deliveries" at bounding box center [98, 261] width 109 height 15
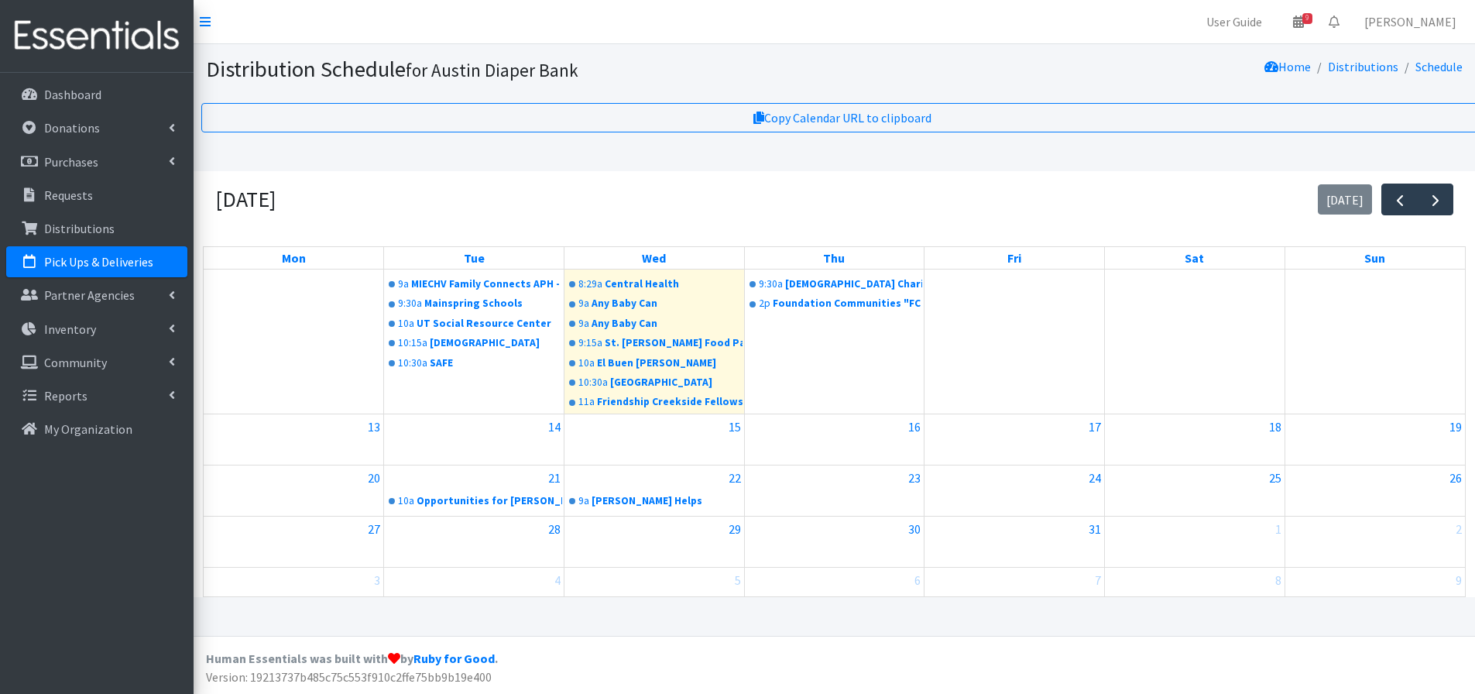
scroll to position [160, 0]
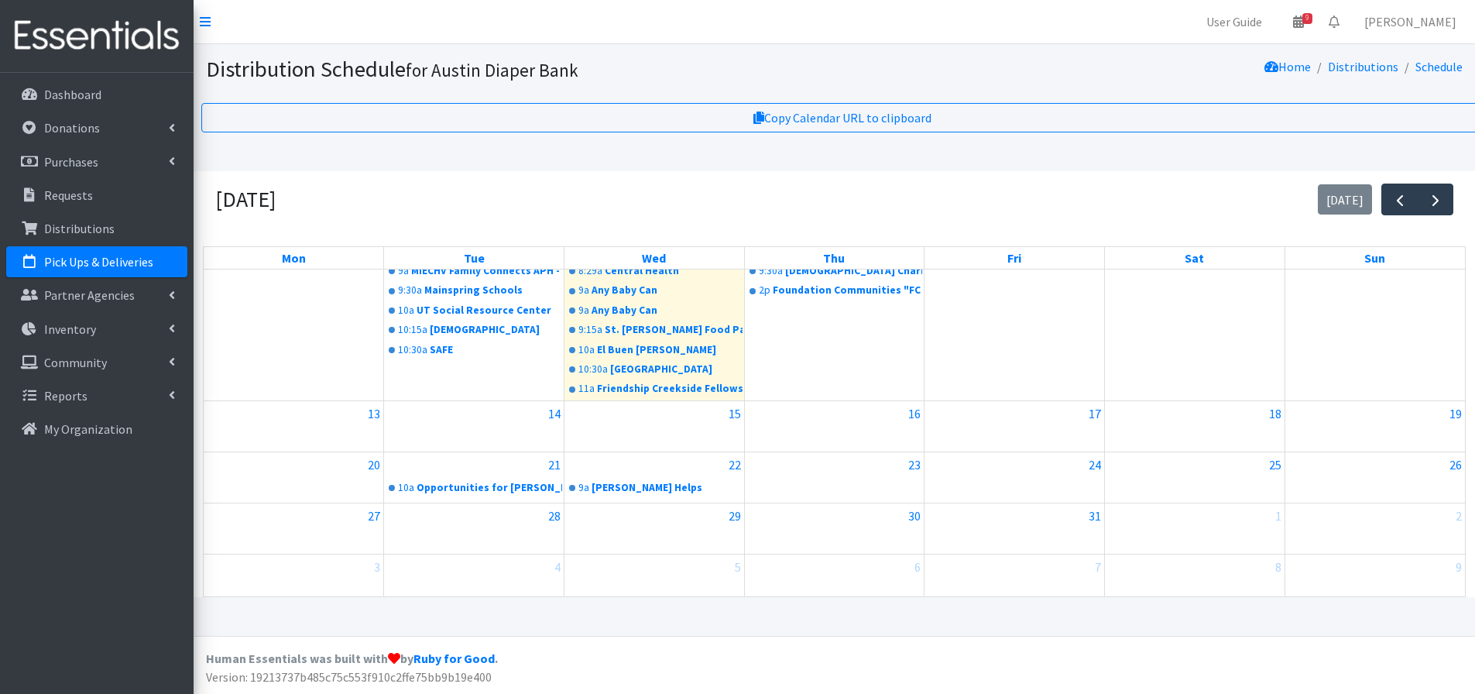
click at [159, 260] on link "Pick Ups & Deliveries" at bounding box center [96, 261] width 181 height 31
